Goal: Transaction & Acquisition: Purchase product/service

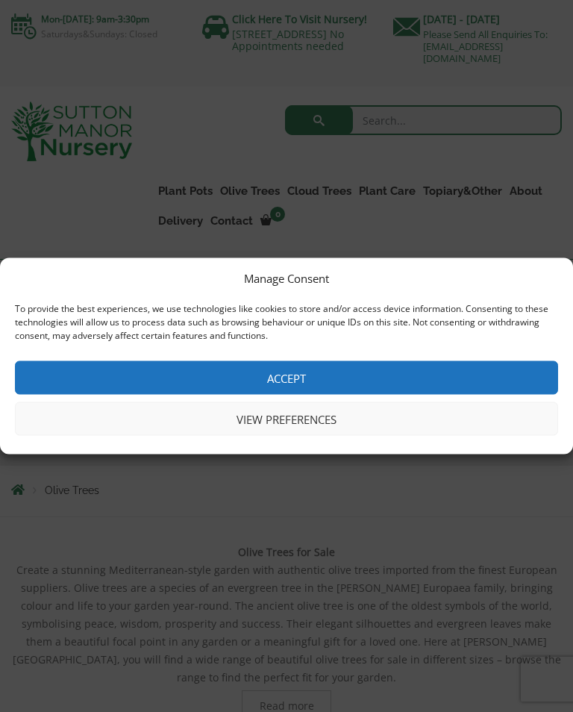
click at [293, 375] on button "Accept" at bounding box center [286, 378] width 543 height 34
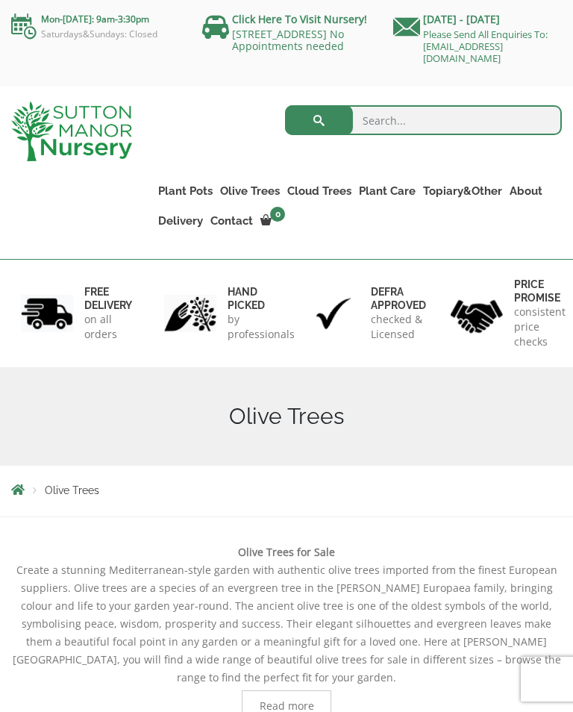
click at [0, 0] on link "Plateau Olive Trees (Mesa Range)" at bounding box center [0, 0] width 0 height 0
click at [384, 120] on input "search" at bounding box center [423, 120] width 277 height 30
paste input "e"
type input "Bare root olive trees"
click at [319, 126] on button "submit" at bounding box center [319, 120] width 68 height 30
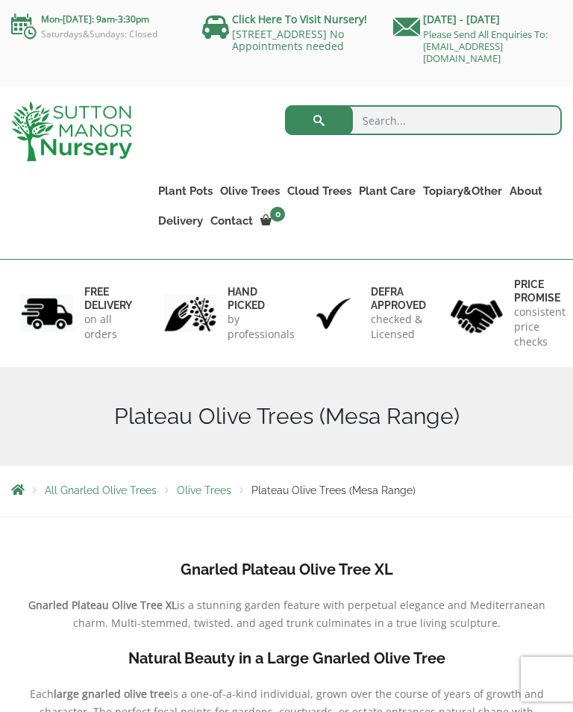
click at [314, 566] on b "Gnarled Plateau Olive Tree XL" at bounding box center [287, 570] width 213 height 18
click at [309, 576] on b "Gnarled Plateau Olive Tree XL" at bounding box center [287, 570] width 213 height 18
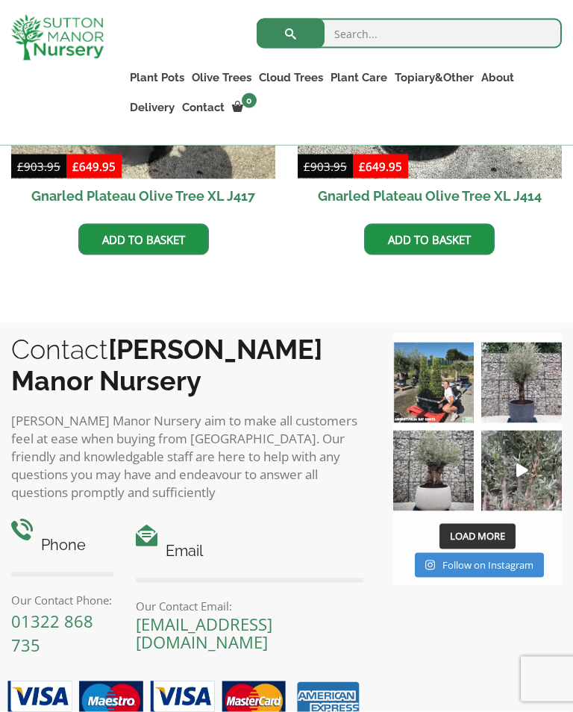
scroll to position [1344, 0]
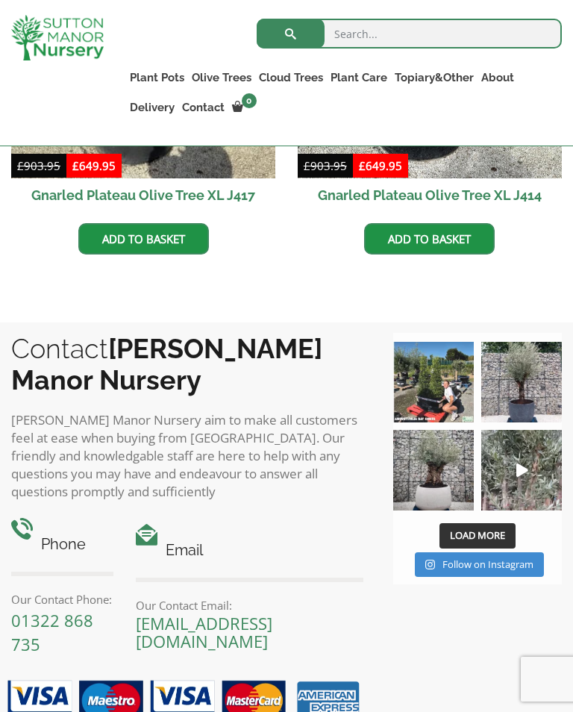
click at [514, 468] on img at bounding box center [521, 470] width 81 height 81
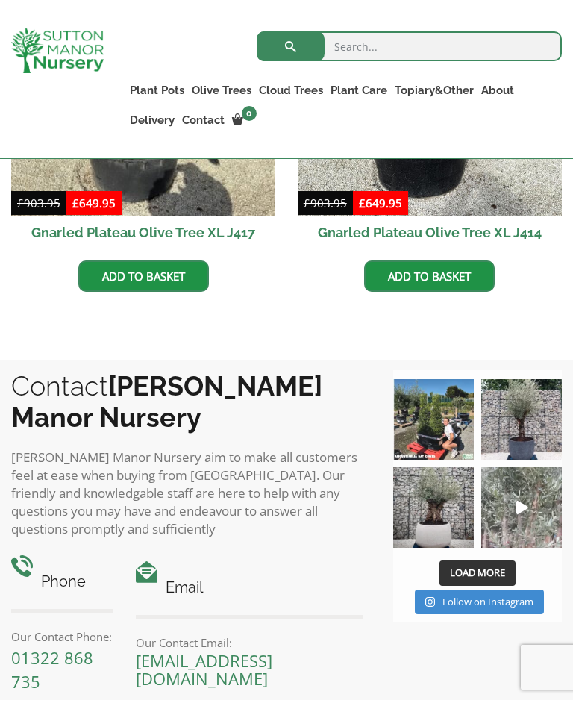
scroll to position [1343, 0]
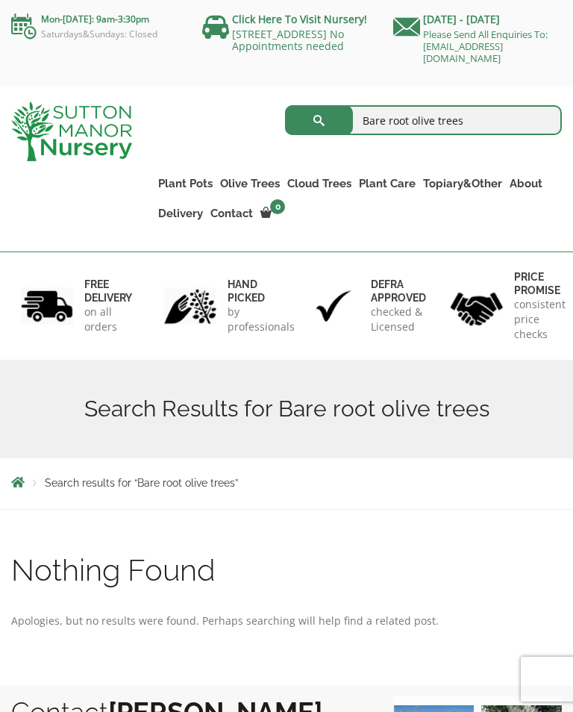
click at [483, 122] on input "Bare root olive trees" at bounding box center [423, 120] width 277 height 30
type input "B"
type input "Olive tree for small garden"
click at [319, 126] on button "submit" at bounding box center [319, 120] width 68 height 30
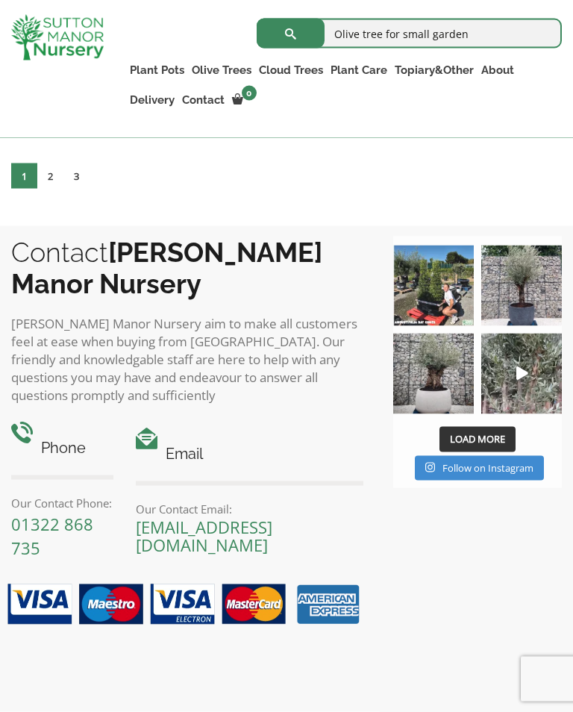
scroll to position [2734, 0]
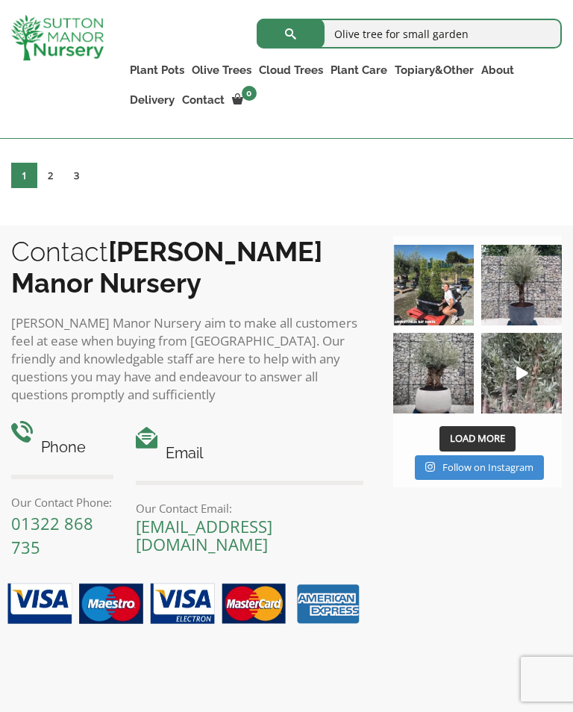
click at [532, 414] on img at bounding box center [521, 373] width 81 height 81
